Goal: Browse casually

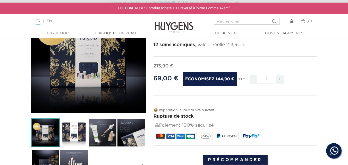
scroll to position [103, 0]
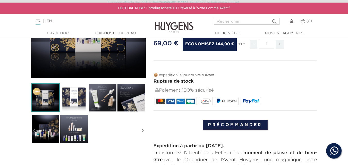
click at [74, 124] on img at bounding box center [74, 129] width 29 height 29
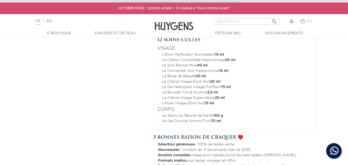
scroll to position [258, 0]
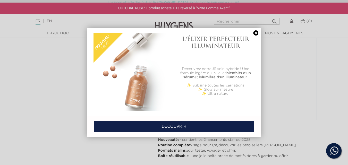
click at [258, 34] on link at bounding box center [255, 32] width 7 height 5
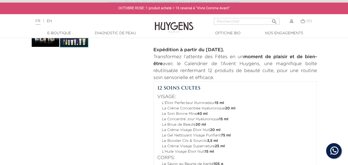
scroll to position [129, 0]
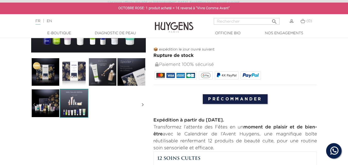
click at [45, 104] on img at bounding box center [45, 103] width 29 height 29
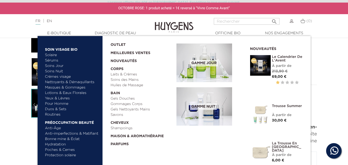
click at [58, 34] on link "  E-Boutique" at bounding box center [60, 33] width 52 height 5
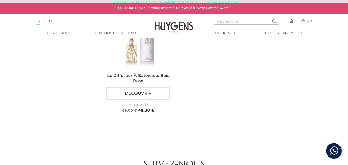
scroll to position [1006, 0]
